Goal: Transaction & Acquisition: Purchase product/service

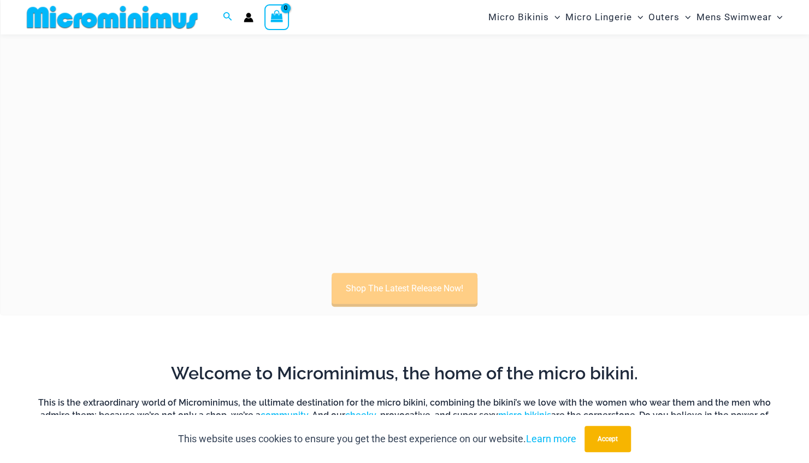
scroll to position [381, 0]
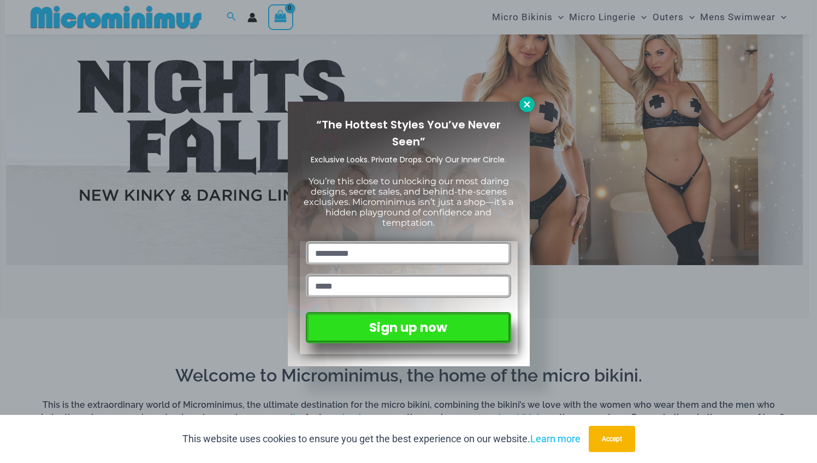
click at [528, 103] on icon at bounding box center [527, 104] width 6 height 6
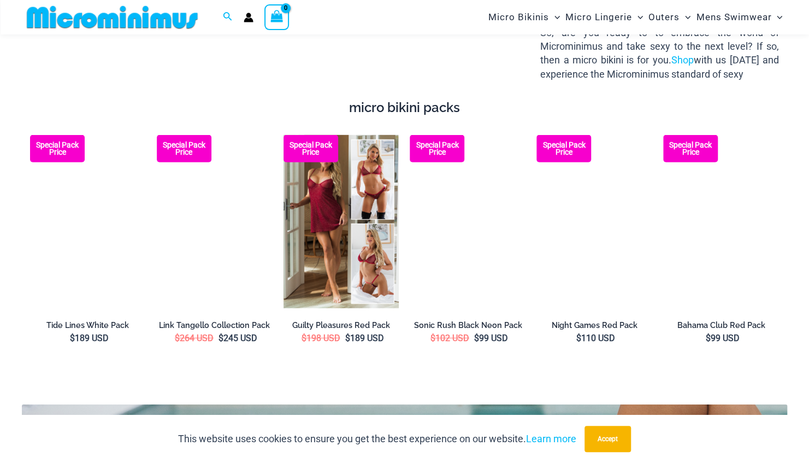
scroll to position [1767, 0]
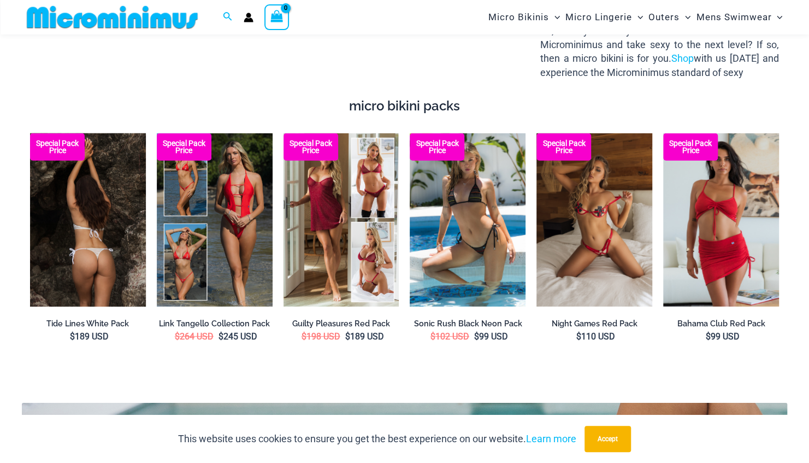
click at [83, 193] on img at bounding box center [88, 220] width 116 height 174
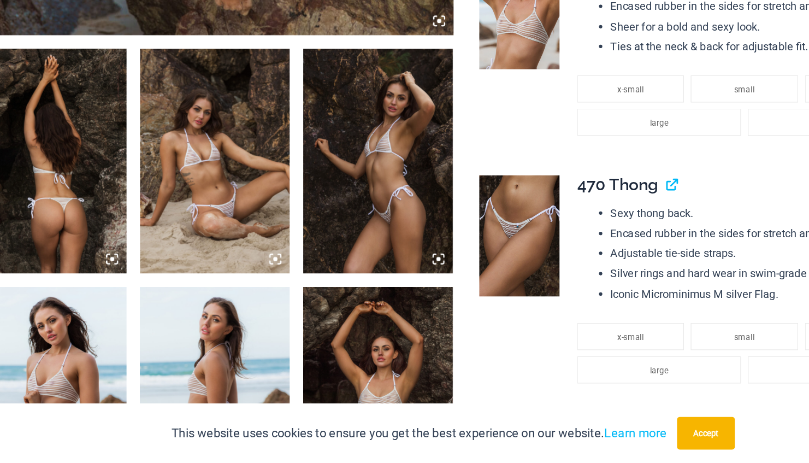
scroll to position [555, 0]
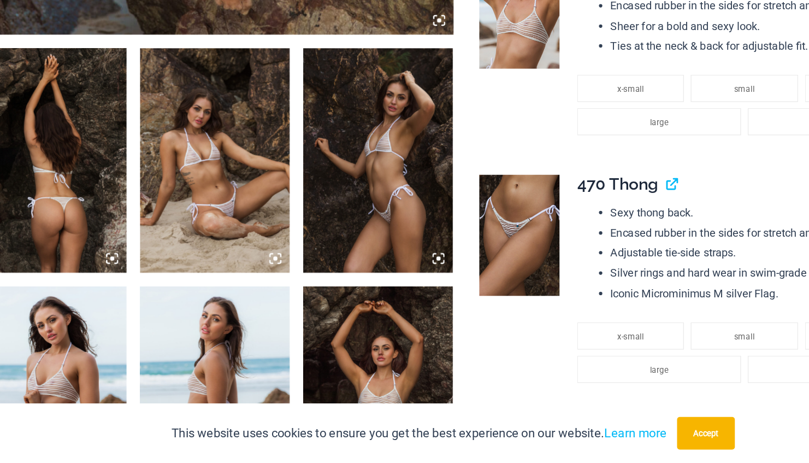
click at [222, 253] on img at bounding box center [213, 219] width 120 height 180
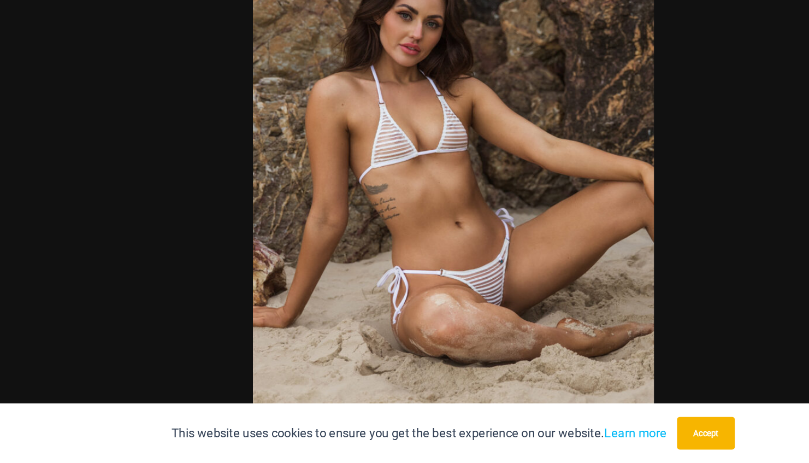
click at [304, 236] on img at bounding box center [405, 213] width 322 height 483
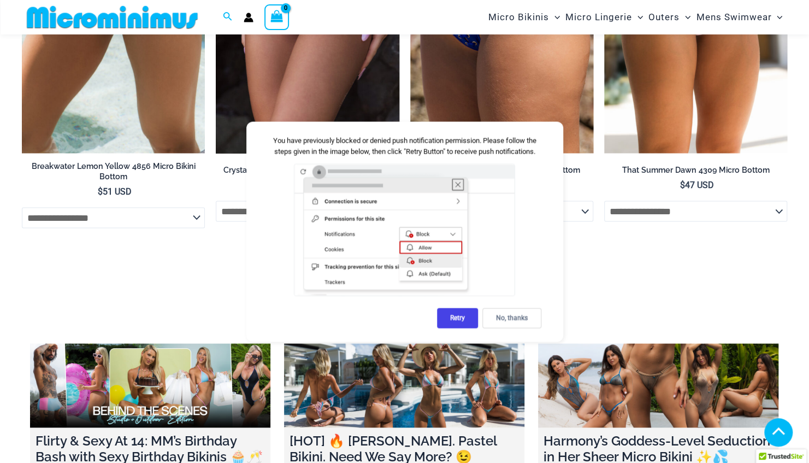
scroll to position [3542, 0]
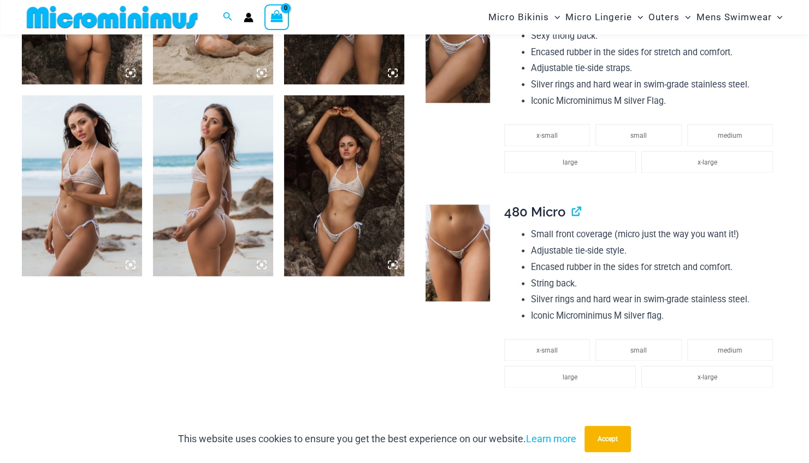
scroll to position [780, 0]
click at [448, 257] on img at bounding box center [458, 253] width 64 height 97
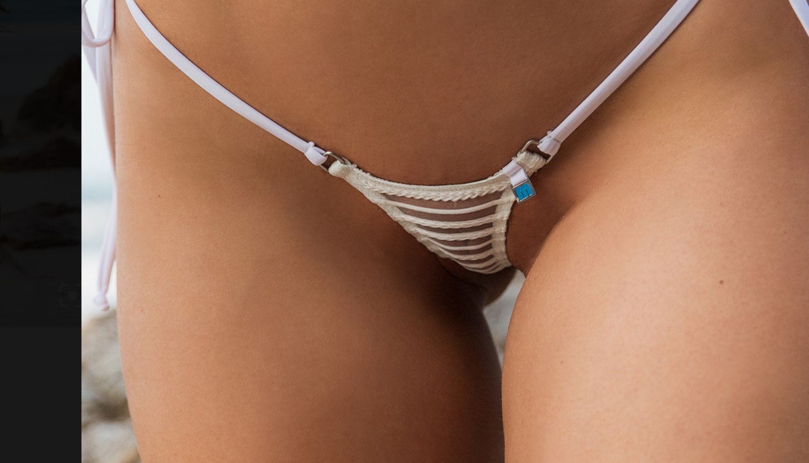
scroll to position [781, 0]
